Goal: Task Accomplishment & Management: Complete application form

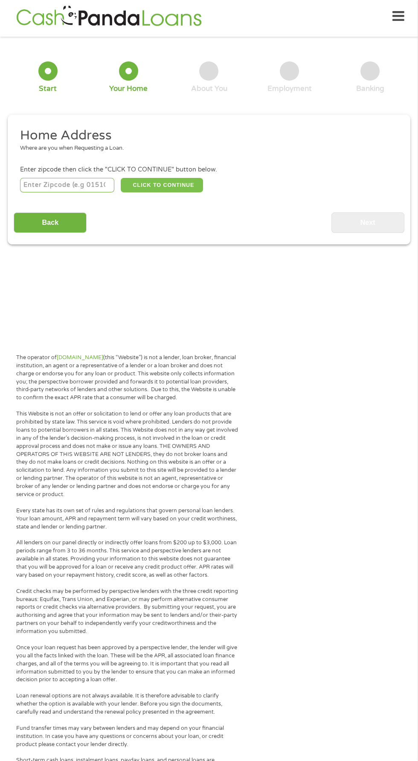
click at [151, 185] on button "CLICK TO CONTINUE" at bounding box center [162, 185] width 82 height 14
click at [35, 186] on input "number" at bounding box center [67, 185] width 95 height 14
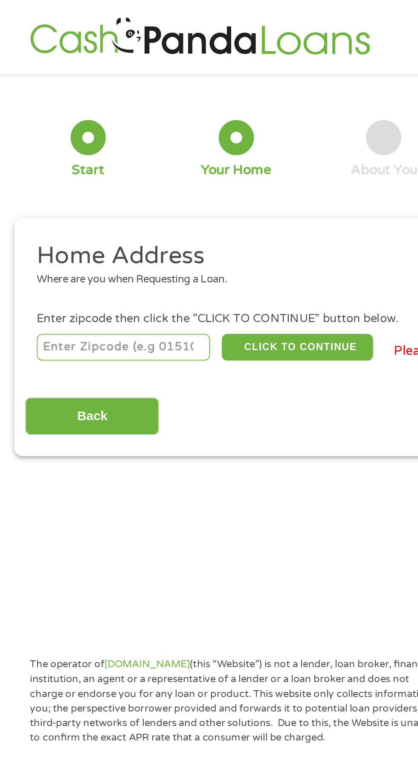
type input "80537"
select select "[US_STATE]"
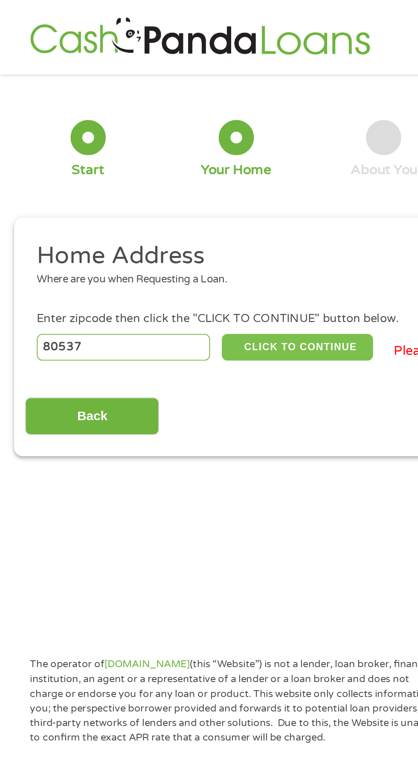
click at [147, 187] on button "CLICK TO CONTINUE" at bounding box center [162, 189] width 82 height 14
type input "80537"
type input "Loveland"
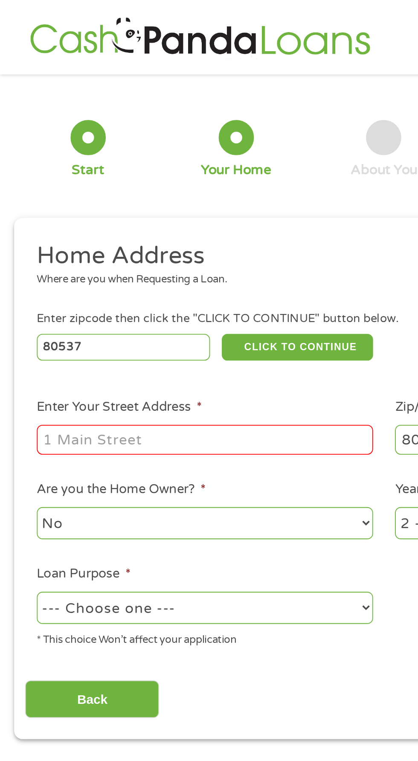
click at [59, 237] on input "Enter Your Street Address *" at bounding box center [111, 239] width 183 height 16
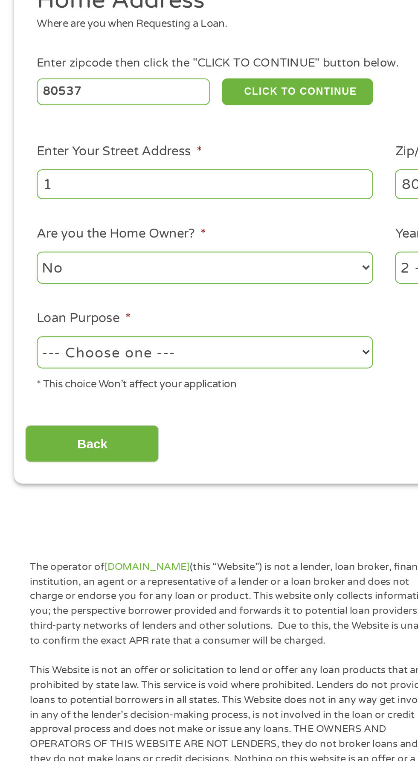
type input "11"
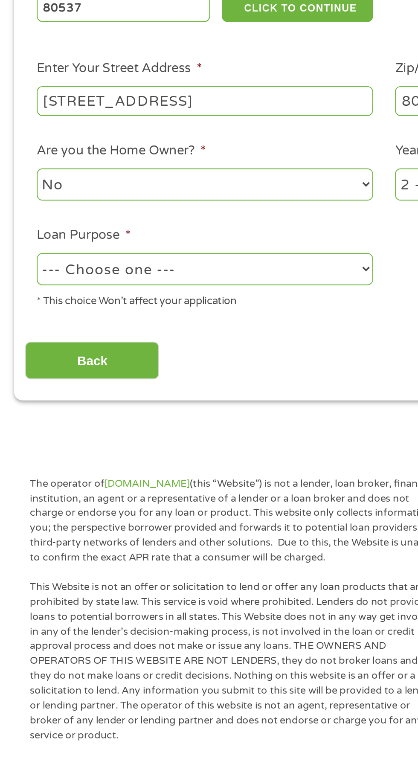
type input "[STREET_ADDRESS]"
click at [60, 335] on select "--- Choose one --- Pay Bills Debt Consolidation Home Improvement Major Purchase…" at bounding box center [111, 330] width 183 height 17
select select "other"
click at [20, 323] on select "--- Choose one --- Pay Bills Debt Consolidation Home Improvement Major Purchase…" at bounding box center [111, 330] width 183 height 17
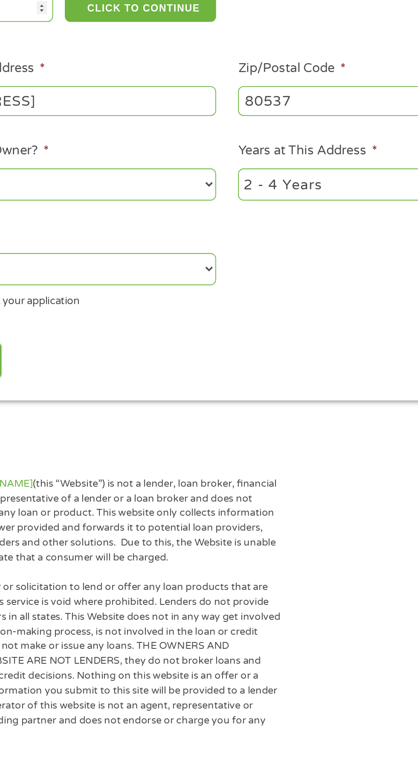
click at [245, 283] on select "1 Year or less 1 - 2 Years 2 - 4 Years Over 4 Years" at bounding box center [306, 284] width 183 height 17
select select "60months"
click at [215, 277] on select "1 Year or less 1 - 2 Years 2 - 4 Years Over 4 Years" at bounding box center [306, 284] width 183 height 17
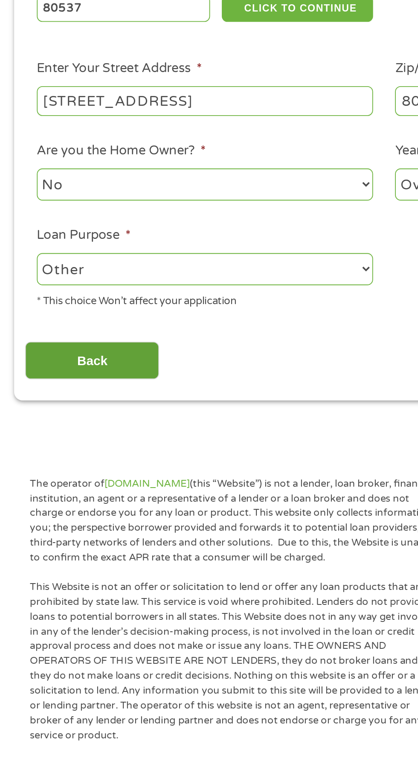
click at [36, 383] on input "Back" at bounding box center [50, 380] width 73 height 21
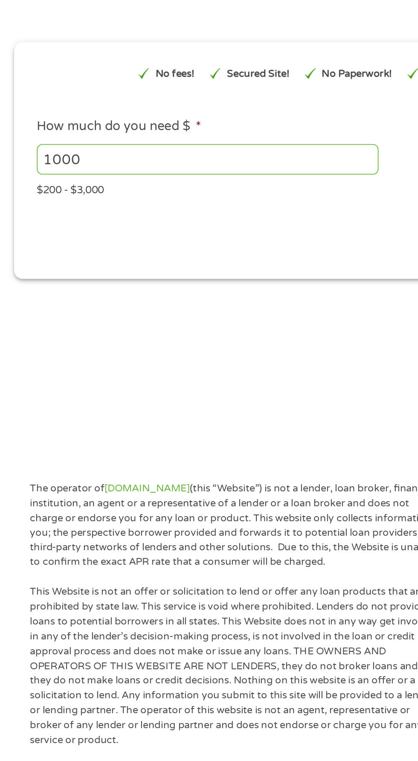
scroll to position [4, 0]
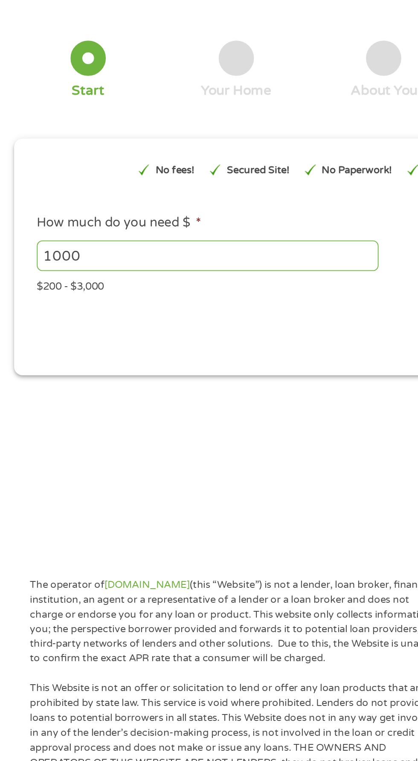
click at [43, 181] on input "1000" at bounding box center [113, 178] width 186 height 16
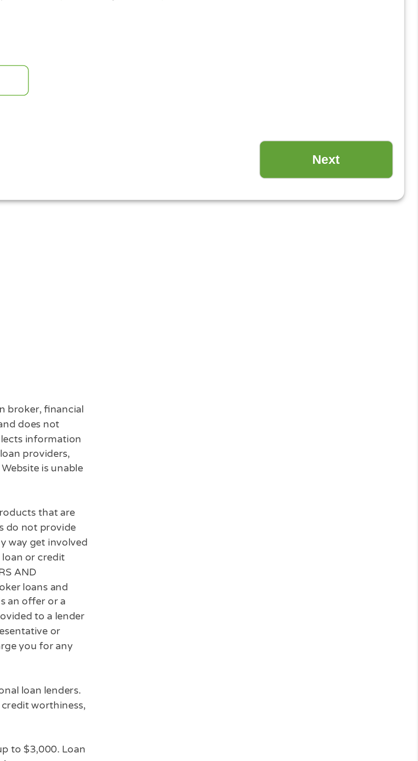
type input "1500"
click at [353, 217] on input "Next" at bounding box center [367, 221] width 73 height 21
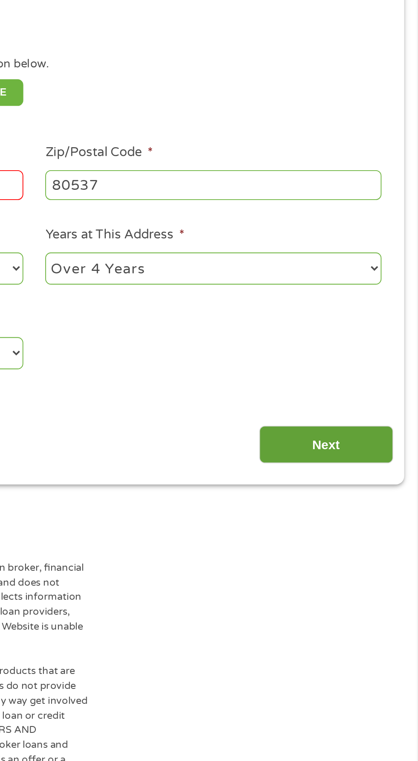
click at [355, 376] on input "Next" at bounding box center [367, 376] width 73 height 21
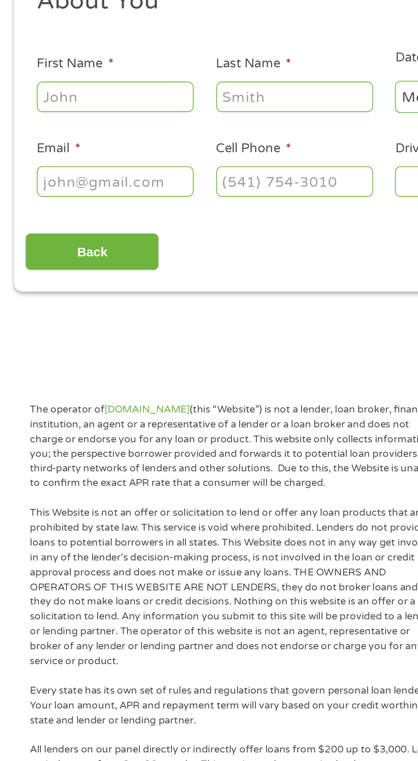
click at [35, 190] on input "First Name *" at bounding box center [62, 187] width 85 height 16
type input "Cheyenne"
type input "[PERSON_NAME]"
type input "[EMAIL_ADDRESS][DOMAIN_NAME]"
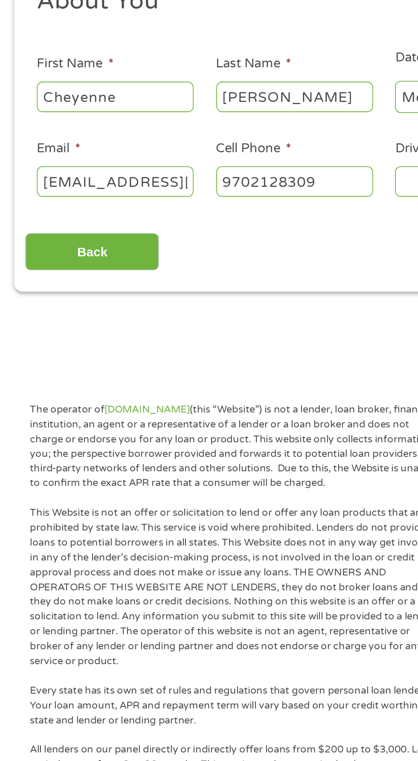
type input "[PHONE_NUMBER]"
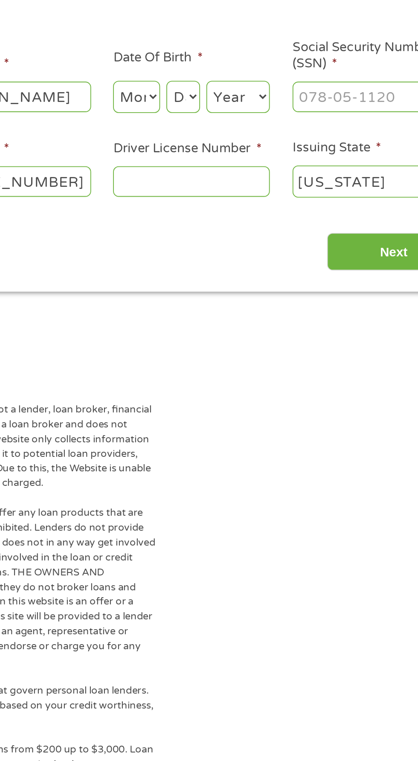
click at [223, 188] on select "Month 1 2 3 4 5 6 7 8 9 10 11 12" at bounding box center [228, 187] width 26 height 17
select select "4"
click at [215, 179] on select "Month 1 2 3 4 5 6 7 8 9 10 11 12" at bounding box center [228, 187] width 26 height 17
click at [253, 188] on select "Day 1 2 3 4 5 6 7 8 9 10 11 12 13 14 15 16 17 18 19 20 21 22 23 24 25 26 27 28 …" at bounding box center [253, 187] width 18 height 17
select select "1"
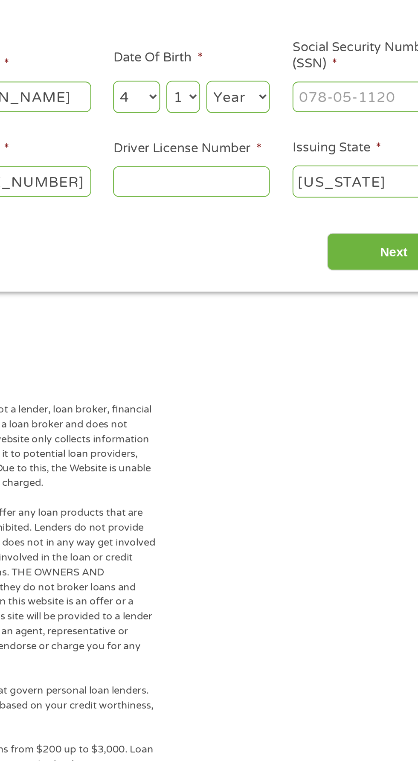
click at [244, 179] on select "Day 1 2 3 4 5 6 7 8 9 10 11 12 13 14 15 16 17 18 19 20 21 22 23 24 25 26 27 28 …" at bounding box center [253, 187] width 18 height 17
click at [278, 185] on select "Year [DATE] 2006 2005 2004 2003 2002 2001 2000 1999 1998 1997 1996 1995 1994 19…" at bounding box center [283, 187] width 35 height 17
select select "1983"
click at [266, 179] on select "Year [DATE] 2006 2005 2004 2003 2002 2001 2000 1999 1998 1997 1996 1995 1994 19…" at bounding box center [283, 187] width 35 height 17
click at [232, 229] on input "Driver License Number *" at bounding box center [257, 233] width 85 height 16
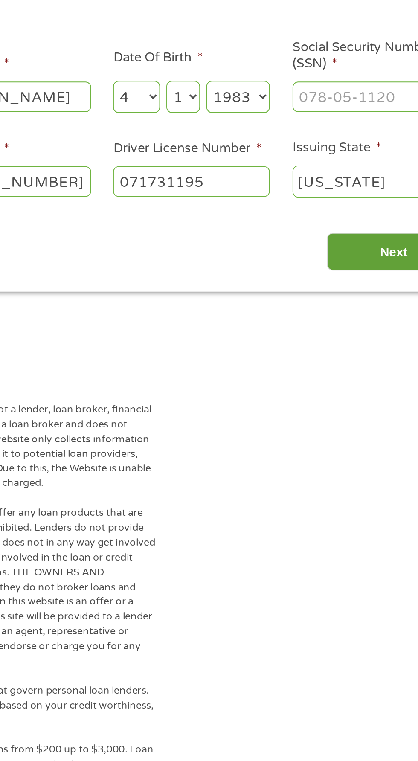
type input "071731195"
click at [356, 272] on input "Next" at bounding box center [367, 271] width 73 height 21
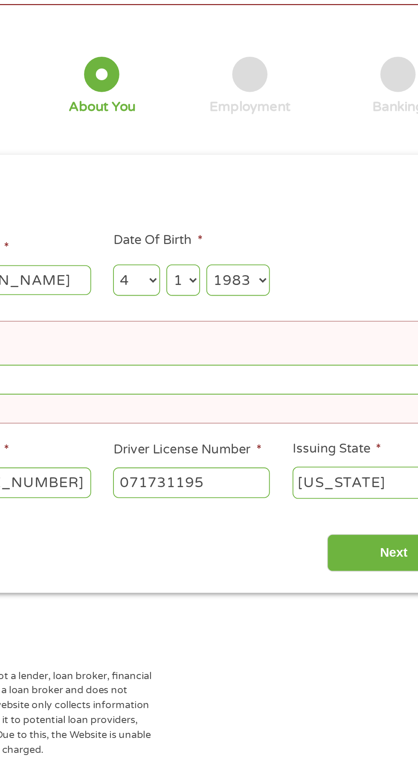
scroll to position [2, 0]
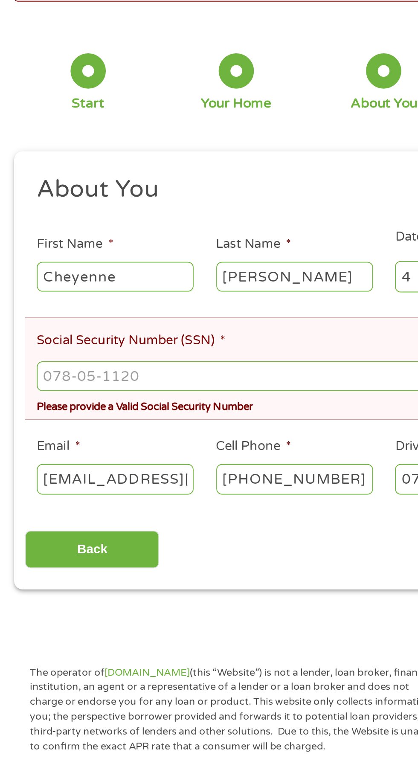
click at [35, 273] on input "Social Security Number (SSN) *" at bounding box center [209, 271] width 378 height 16
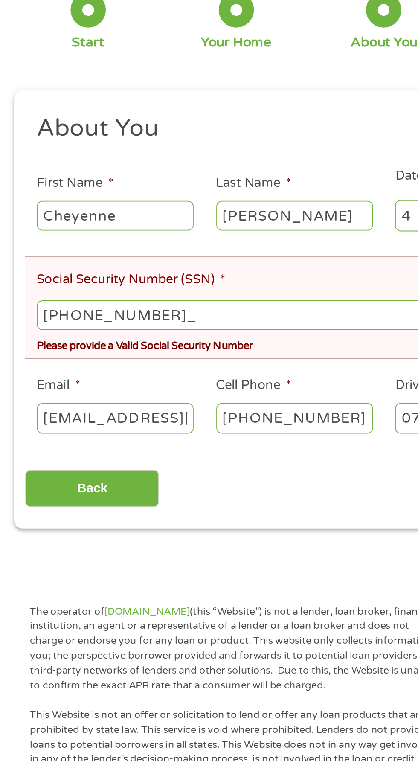
type input "522-39-7411"
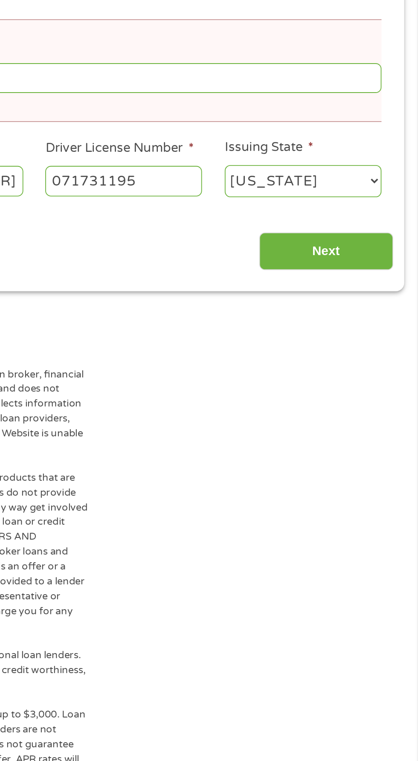
scroll to position [20, 0]
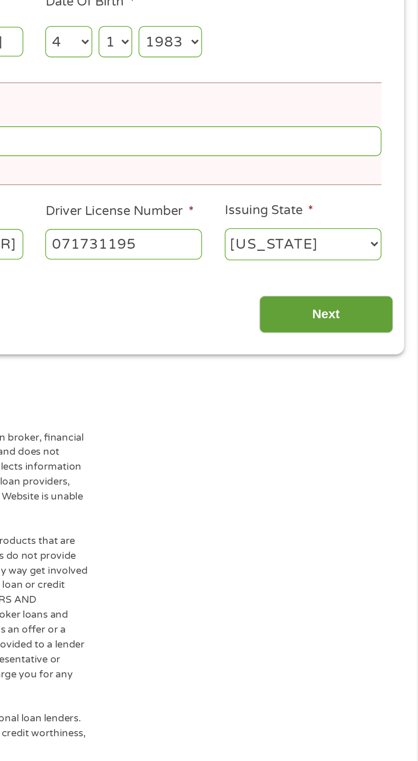
click at [355, 348] on input "Next" at bounding box center [367, 347] width 73 height 21
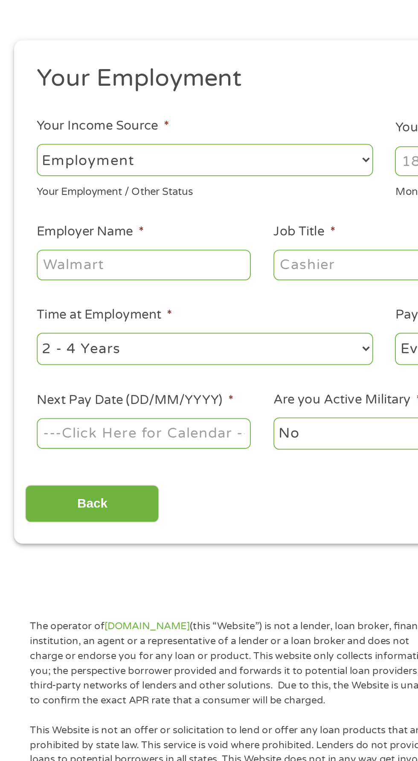
scroll to position [4, 0]
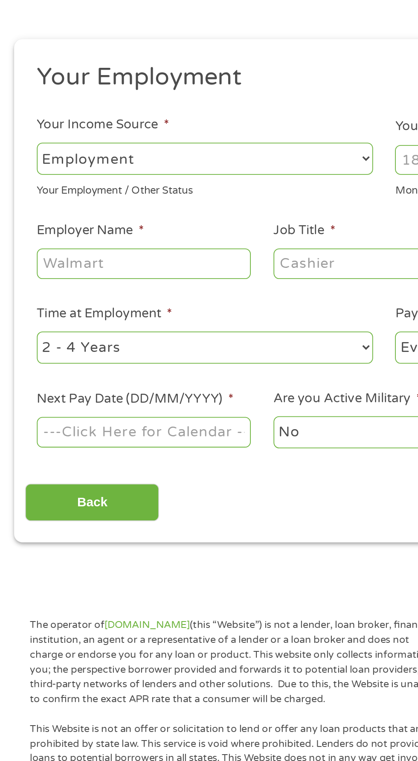
click at [42, 176] on select "--- Choose one --- Employment [DEMOGRAPHIC_DATA] Benefits" at bounding box center [111, 179] width 183 height 17
select select "benefits"
click at [20, 171] on select "--- Choose one --- Employment [DEMOGRAPHIC_DATA] Benefits" at bounding box center [111, 179] width 183 height 17
type input "Other"
type input "[PHONE_NUMBER]"
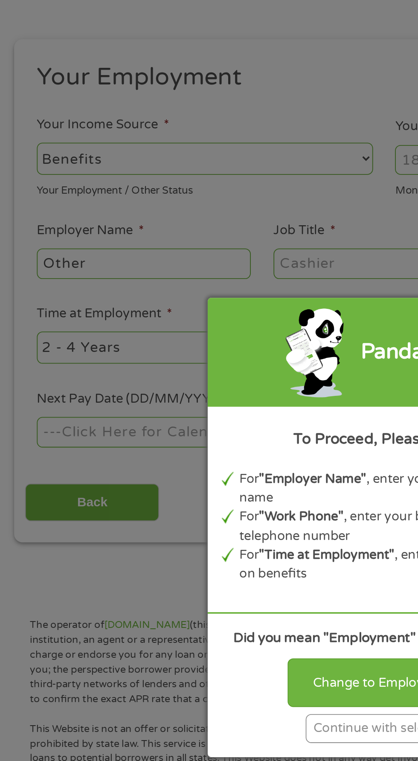
click at [55, 176] on div "Panda Tips To Proceed, Please Enter: For "Employer Name" , enter your benefit p…" at bounding box center [209, 380] width 418 height 761
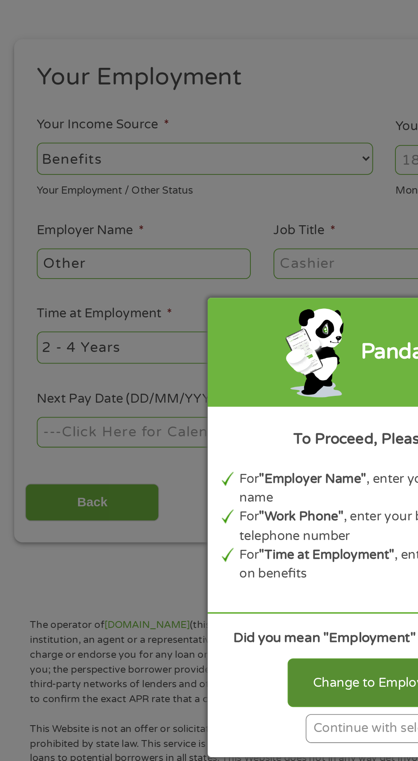
click at [176, 464] on div "Change to Employment" at bounding box center [208, 465] width 105 height 26
select select "fullTime"
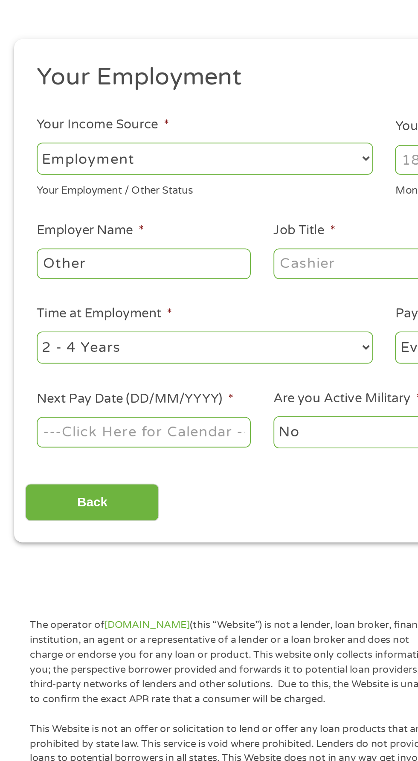
click at [35, 237] on input "Other" at bounding box center [78, 237] width 116 height 16
click at [47, 233] on input "her" at bounding box center [78, 237] width 116 height 16
type input "h"
type input "Disability"
click at [163, 235] on input "Job Title *" at bounding box center [207, 237] width 116 height 16
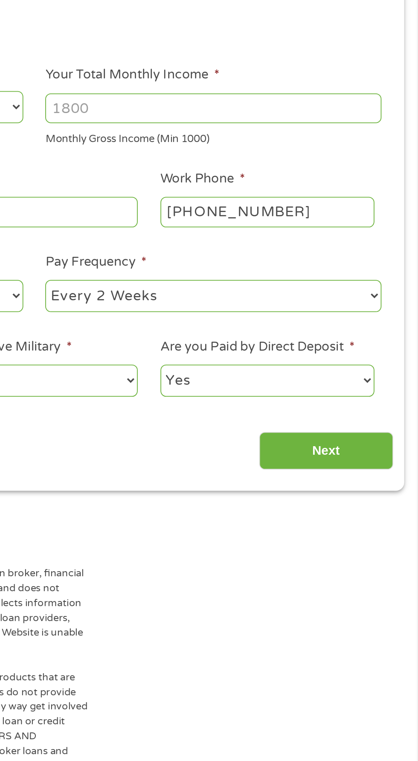
type input "Disabled"
click at [233, 179] on input "Your Total Monthly Income *" at bounding box center [306, 180] width 183 height 16
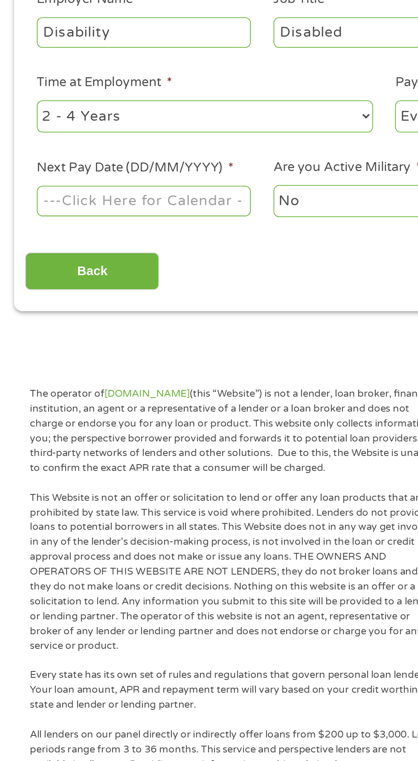
type input "1200"
click at [55, 324] on body "Home Get Loan Offer How it works FAQs Blog Cash Loans Quick Loans Online Loans …" at bounding box center [209, 646] width 418 height 1300
click at [56, 328] on input "Next Pay Date (DD/MM/YYYY) *" at bounding box center [78, 328] width 116 height 16
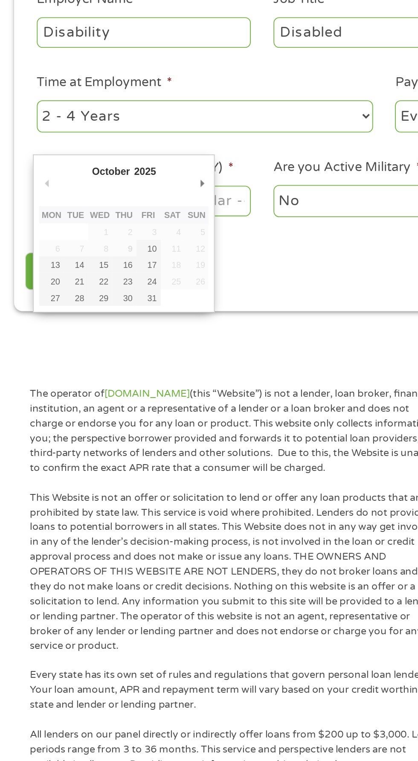
type input "[DATE]"
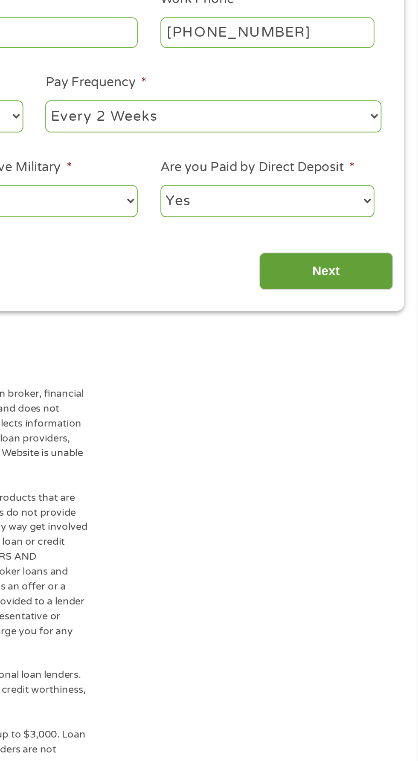
click at [355, 365] on input "Next" at bounding box center [367, 366] width 73 height 21
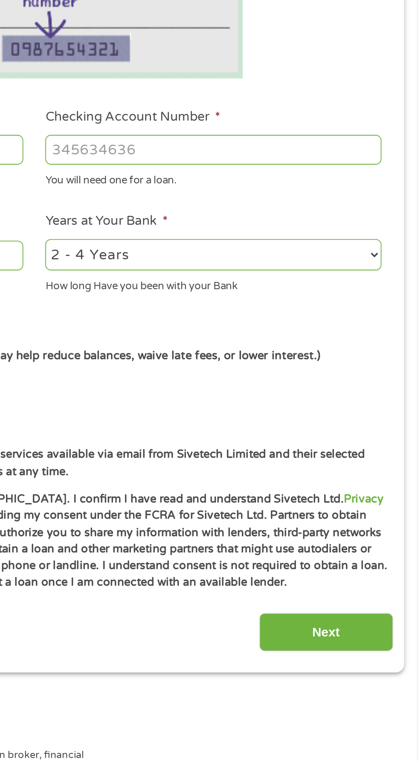
scroll to position [3, 3]
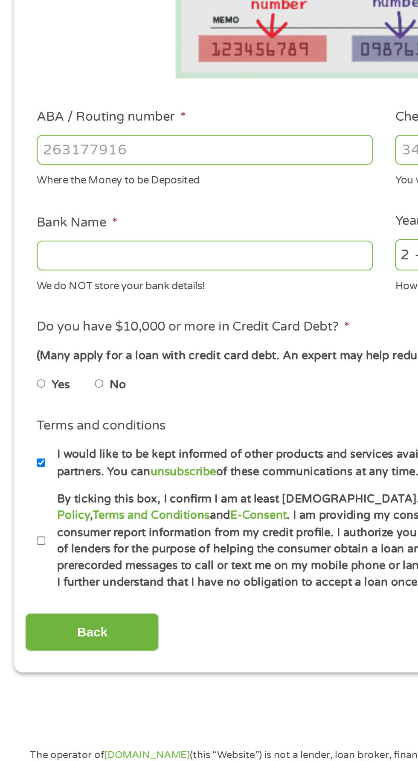
click at [37, 296] on input "ABA / Routing number *" at bounding box center [111, 300] width 183 height 16
click at [49, 301] on input "041" at bounding box center [111, 300] width 183 height 16
click at [61, 298] on input "041215" at bounding box center [111, 300] width 183 height 16
type input "041215663"
type input "[PERSON_NAME] BANK"
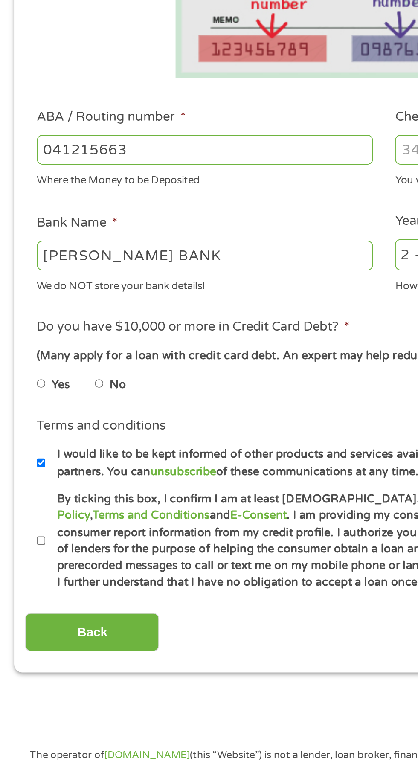
type input "041215663"
click at [31, 355] on input "[PERSON_NAME] BANK" at bounding box center [111, 358] width 183 height 16
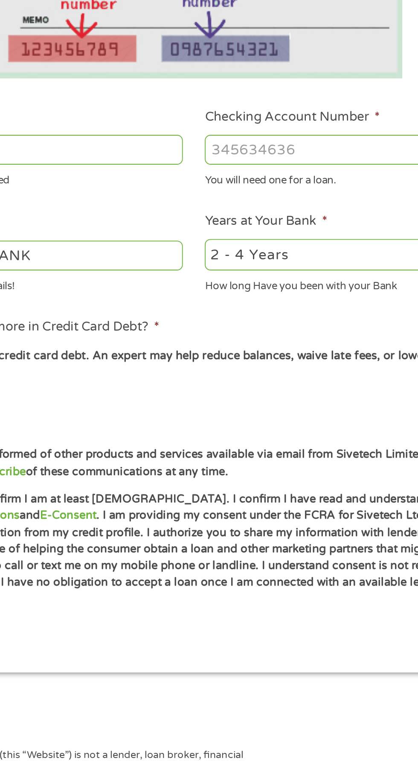
click at [232, 298] on input "Checking Account Number *" at bounding box center [306, 300] width 183 height 16
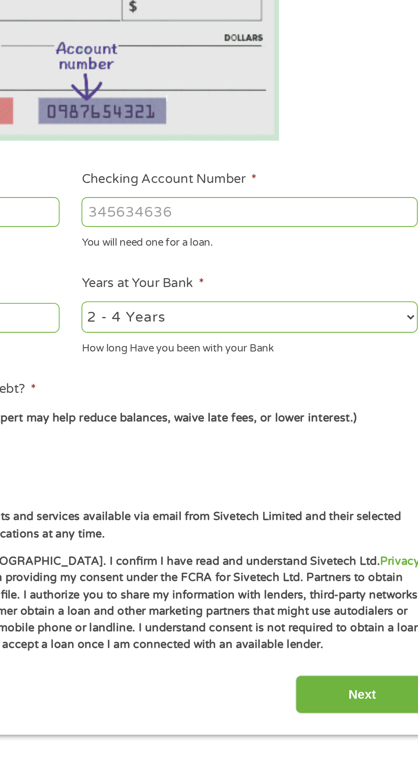
click at [234, 298] on input "Checking Account Number *" at bounding box center [306, 300] width 183 height 16
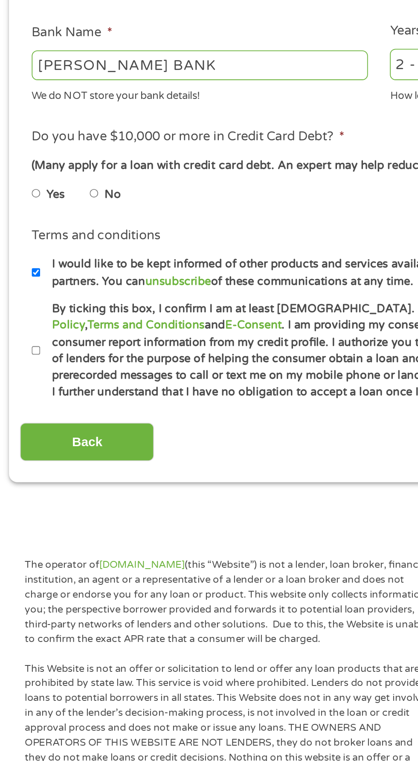
type input "2714885761217"
click at [53, 428] on input "No" at bounding box center [54, 428] width 5 height 14
radio input "true"
click at [20, 513] on input "By ticking this box, I confirm I am at least [DEMOGRAPHIC_DATA]. I confirm I ha…" at bounding box center [22, 514] width 5 height 14
checkbox input "true"
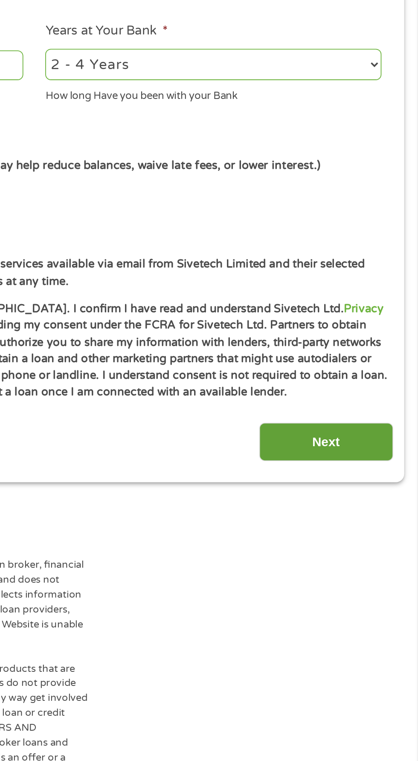
click at [356, 557] on input "Next" at bounding box center [367, 563] width 73 height 21
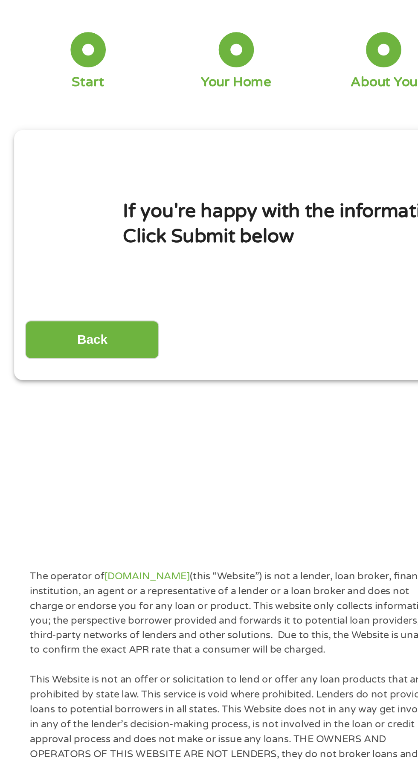
scroll to position [45, 0]
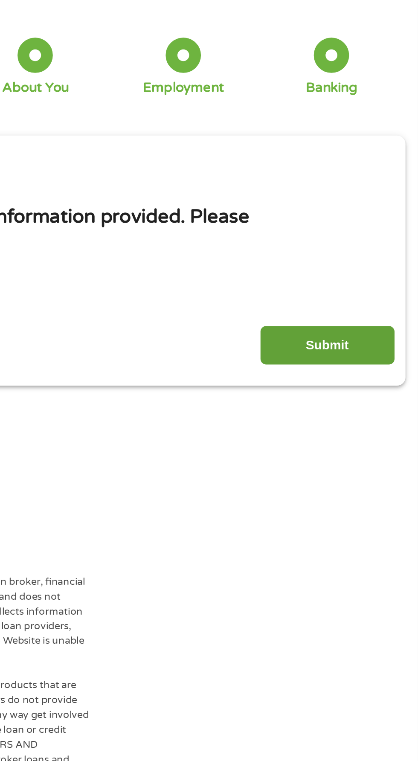
click at [350, 183] on input "Submit" at bounding box center [367, 187] width 73 height 21
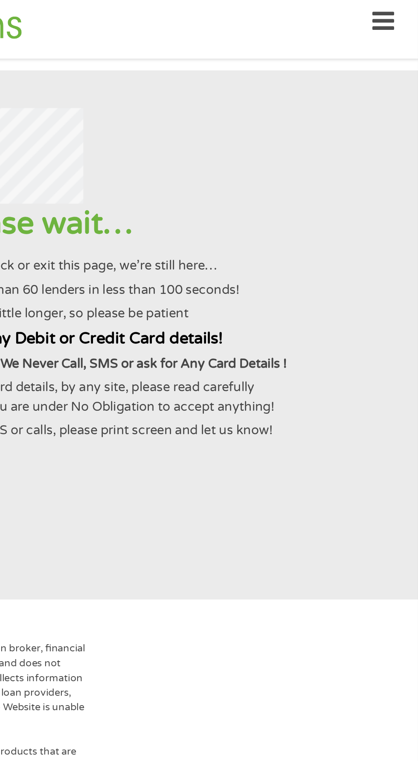
scroll to position [0, 0]
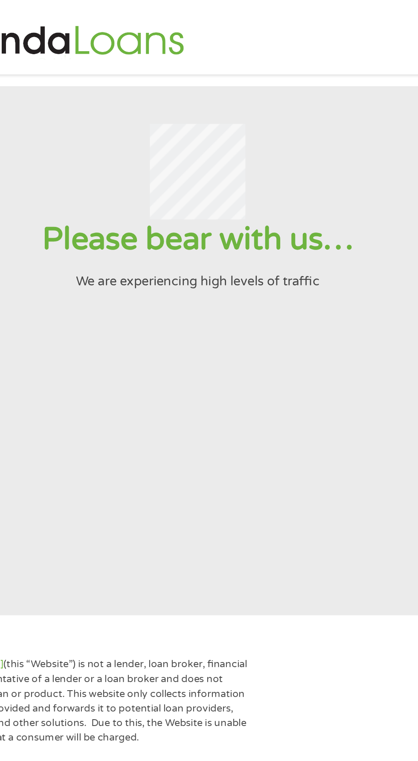
click at [321, 118] on div at bounding box center [208, 93] width 397 height 52
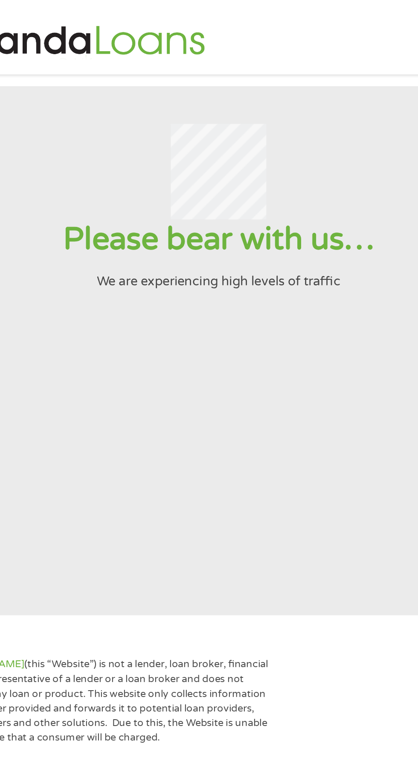
click at [265, 191] on section "Please bear with us… We are experiencing high levels of traffic" at bounding box center [209, 191] width 418 height 288
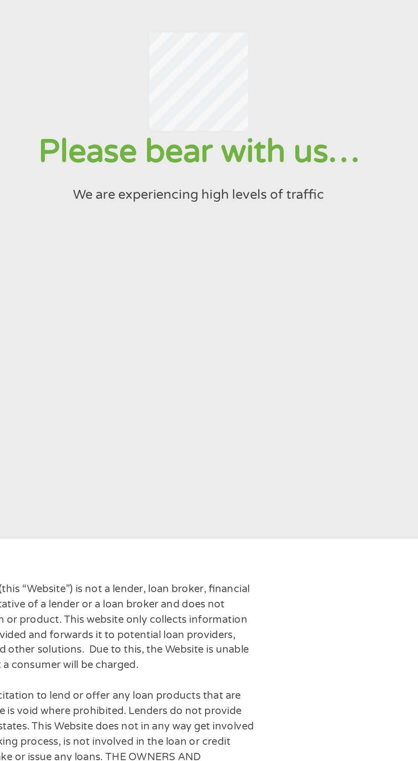
click at [287, 116] on div at bounding box center [208, 93] width 397 height 52
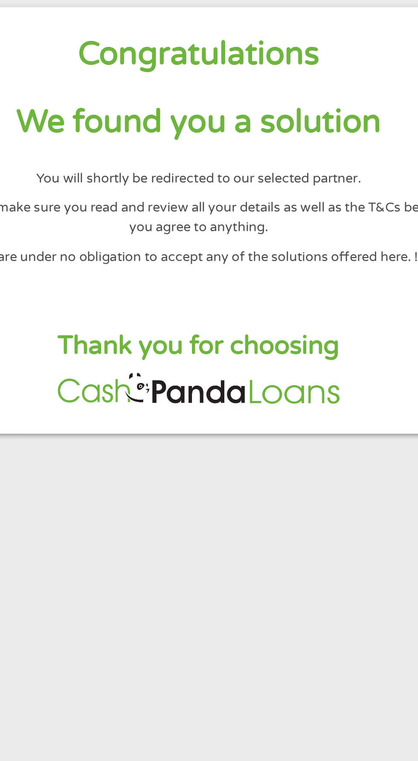
click at [278, 78] on h1 "Congratulations" at bounding box center [209, 72] width 264 height 22
